Goal: Find specific page/section: Find specific page/section

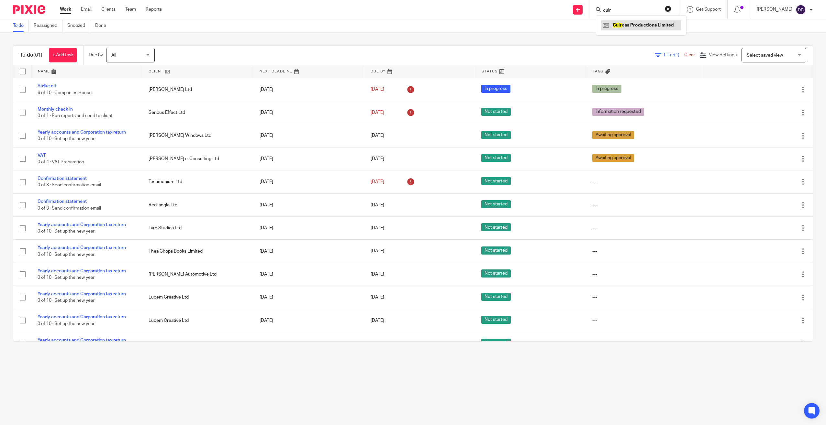
type input "culr"
click at [653, 26] on link at bounding box center [641, 25] width 80 height 10
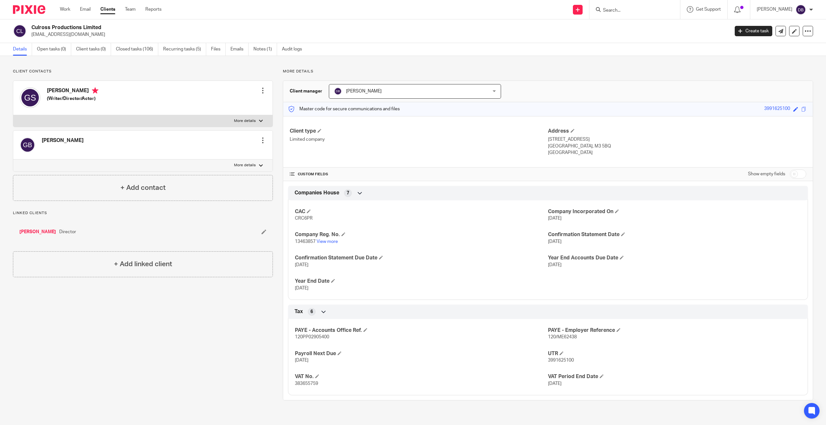
click at [314, 338] on span "120PP02905400" at bounding box center [312, 337] width 34 height 5
copy span "120PP02905400"
click at [559, 339] on span "120/ME62438" at bounding box center [562, 337] width 29 height 5
click at [559, 337] on span "120/ME62438" at bounding box center [562, 337] width 29 height 5
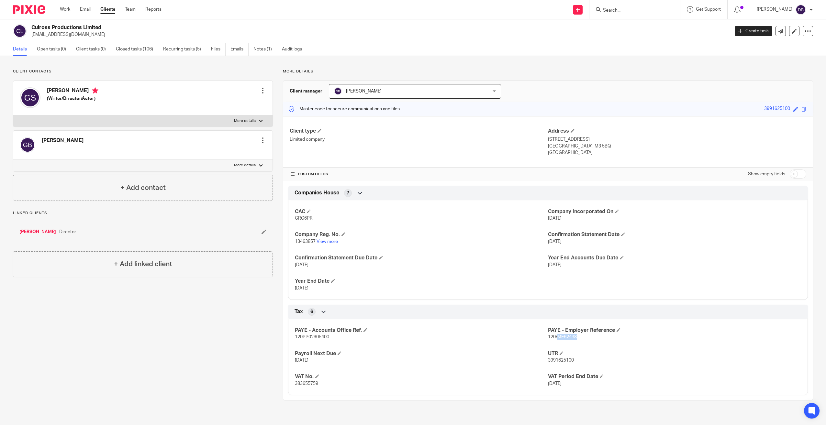
click at [559, 337] on span "120/ME62438" at bounding box center [562, 337] width 29 height 5
copy p "120/ME62438"
click at [46, 7] on link at bounding box center [30, 9] width 34 height 9
